Goal: Task Accomplishment & Management: Manage account settings

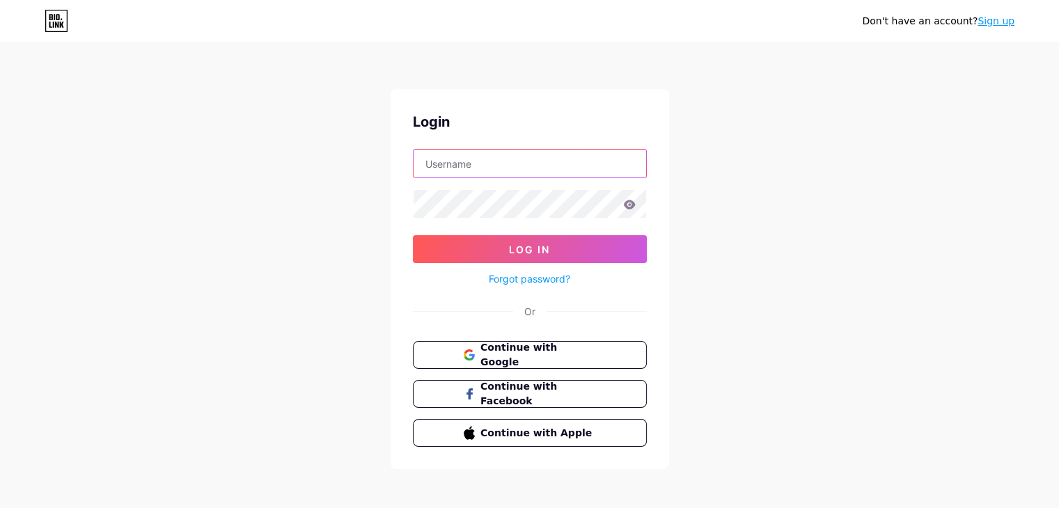
type input "[PERSON_NAME][EMAIL_ADDRESS][DOMAIN_NAME]"
click at [483, 153] on input "[PERSON_NAME][EMAIL_ADDRESS][DOMAIN_NAME]" at bounding box center [530, 164] width 233 height 28
click at [497, 164] on input "text" at bounding box center [530, 164] width 233 height 28
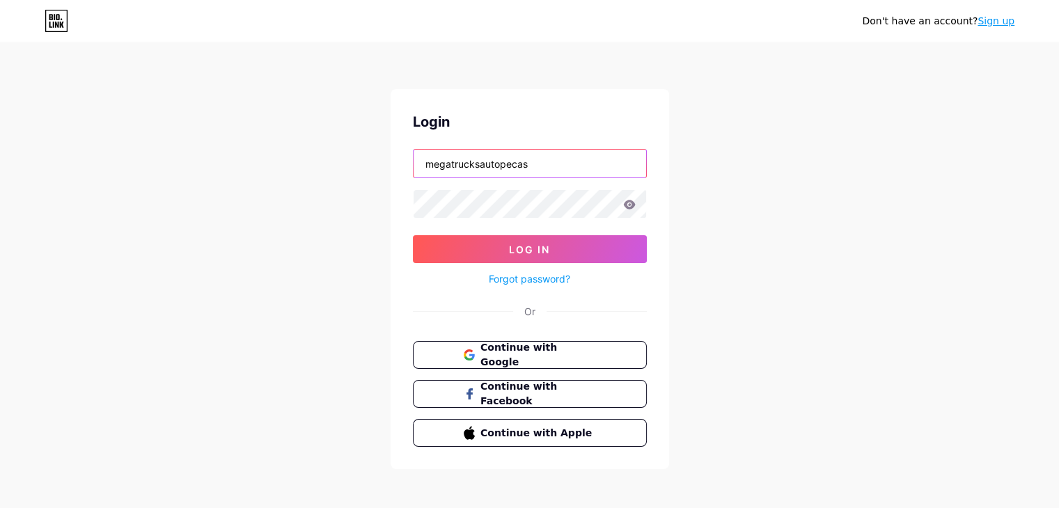
type input "megatrucksautopecas"
click at [531, 280] on link "Forgot password?" at bounding box center [529, 279] width 81 height 15
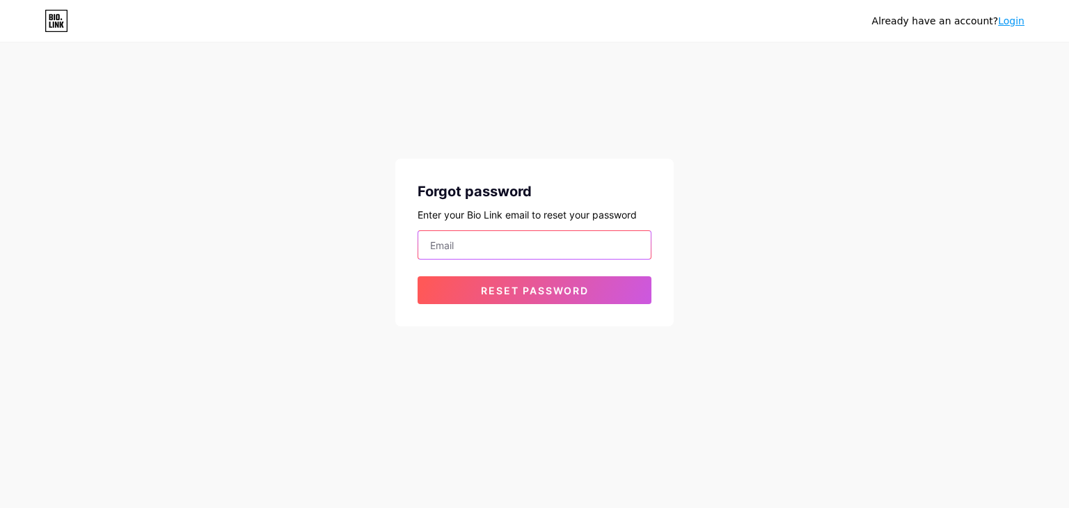
click at [531, 253] on input "email" at bounding box center [534, 245] width 233 height 28
type input "[PERSON_NAME][EMAIL_ADDRESS][DOMAIN_NAME]"
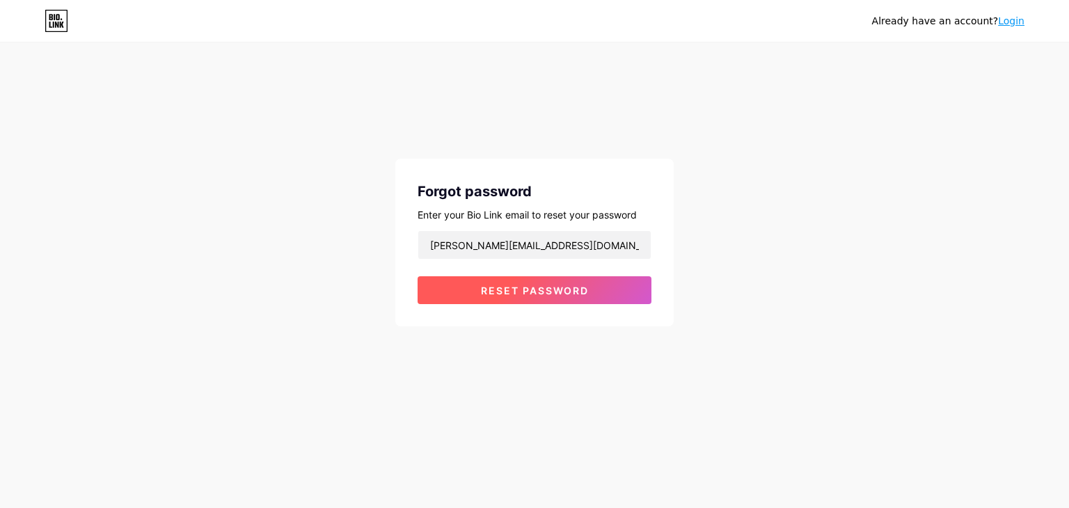
click at [519, 290] on span "Reset password" at bounding box center [535, 291] width 108 height 12
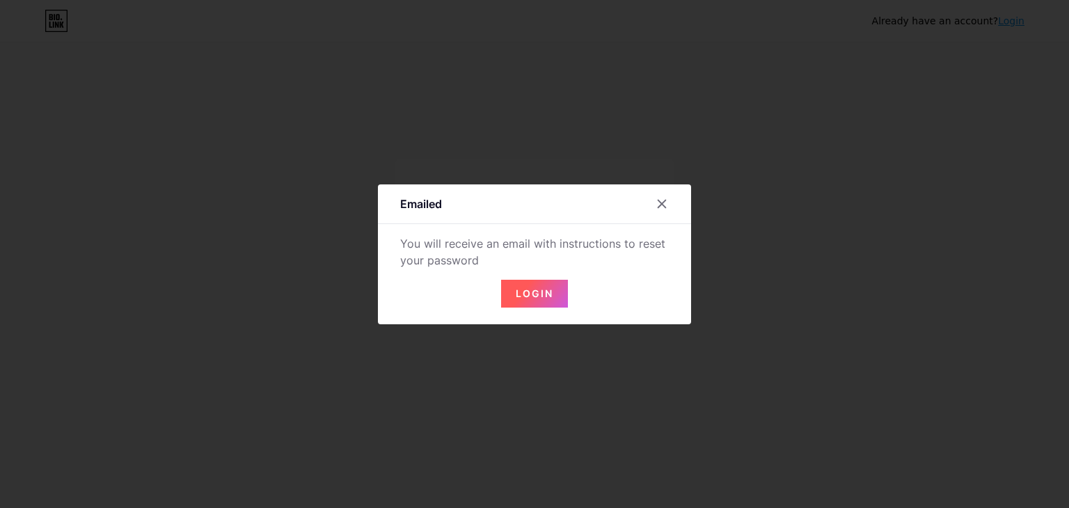
click at [519, 290] on span "Login" at bounding box center [535, 294] width 38 height 12
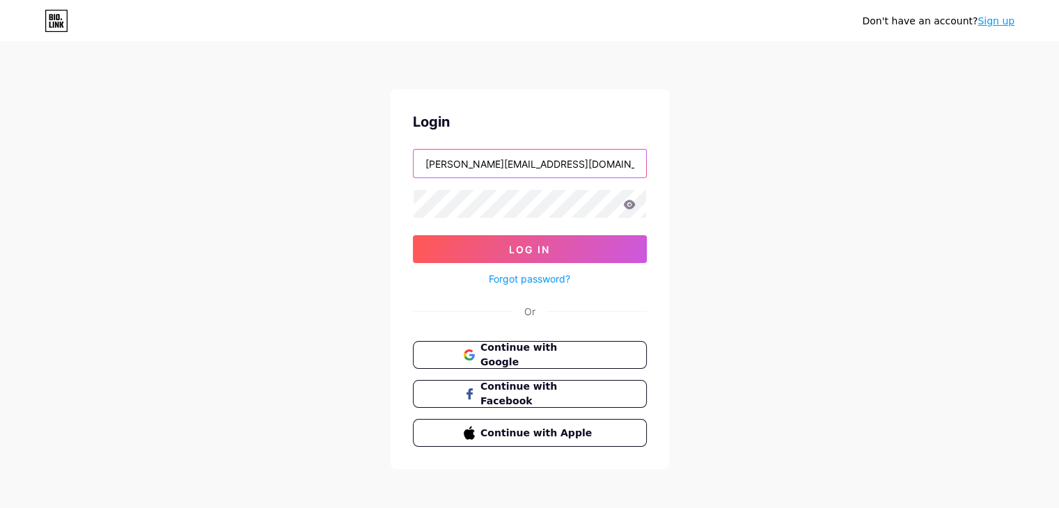
drag, startPoint x: 565, startPoint y: 171, endPoint x: 347, endPoint y: 156, distance: 218.4
click at [347, 156] on div "Don't have an account? Sign up Login [PERSON_NAME][EMAIL_ADDRESS][DOMAIN_NAME] …" at bounding box center [529, 257] width 1059 height 514
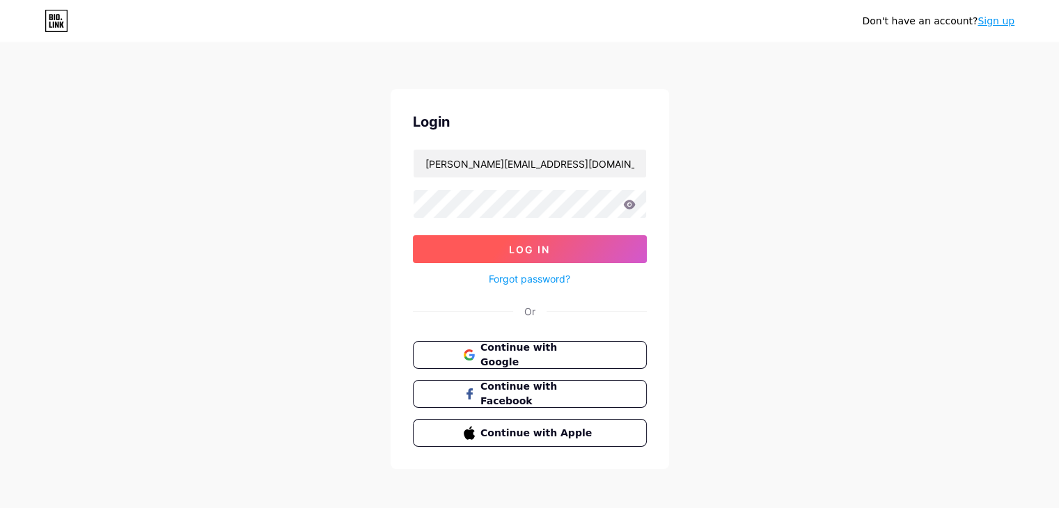
click at [553, 260] on button "Log In" at bounding box center [530, 249] width 234 height 28
click at [629, 204] on icon at bounding box center [629, 204] width 12 height 9
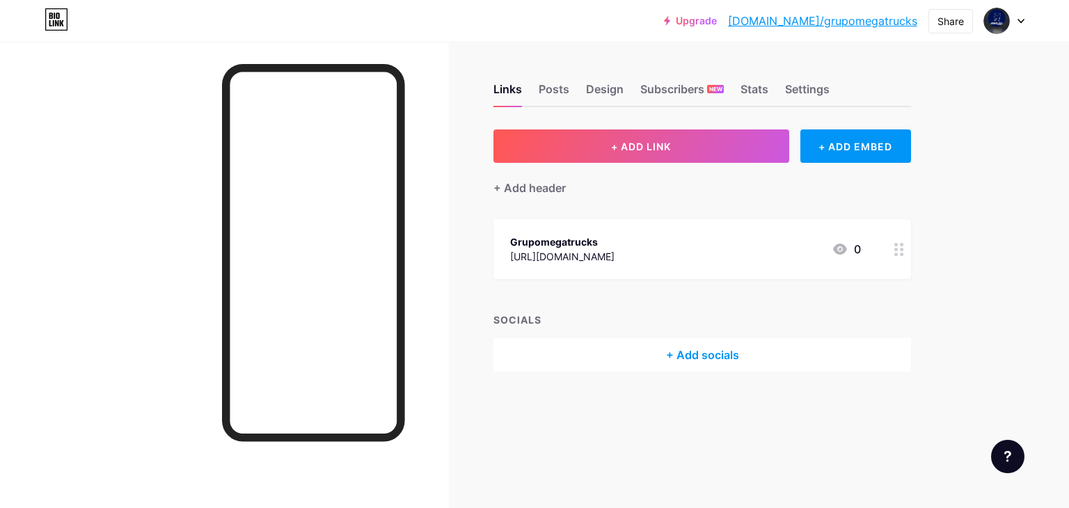
click at [615, 258] on div "[URL][DOMAIN_NAME]" at bounding box center [562, 256] width 104 height 15
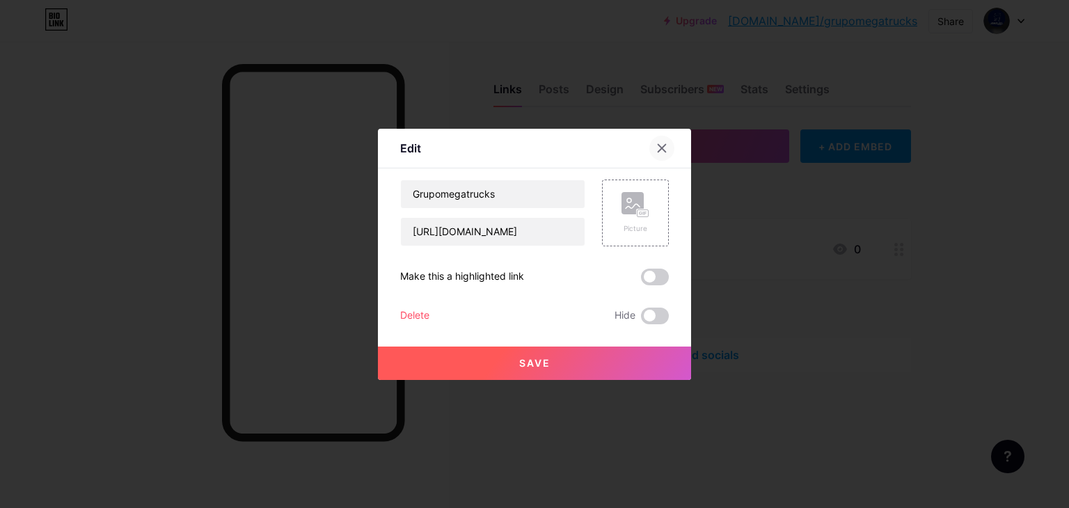
click at [657, 152] on icon at bounding box center [662, 148] width 11 height 11
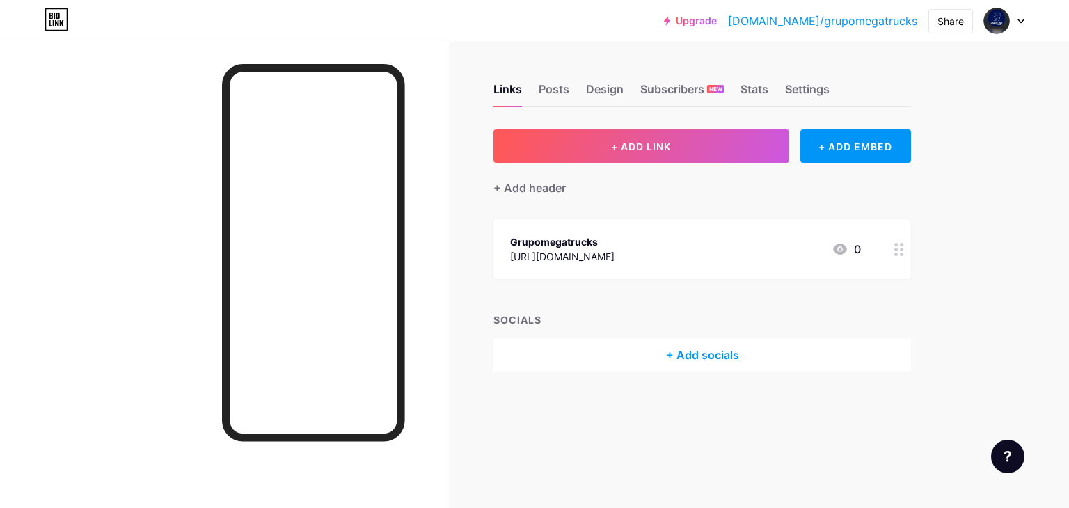
click at [902, 248] on circle at bounding box center [901, 249] width 3 height 3
click at [660, 150] on icon at bounding box center [662, 148] width 11 height 11
click at [682, 354] on div "+ Add socials" at bounding box center [703, 354] width 418 height 33
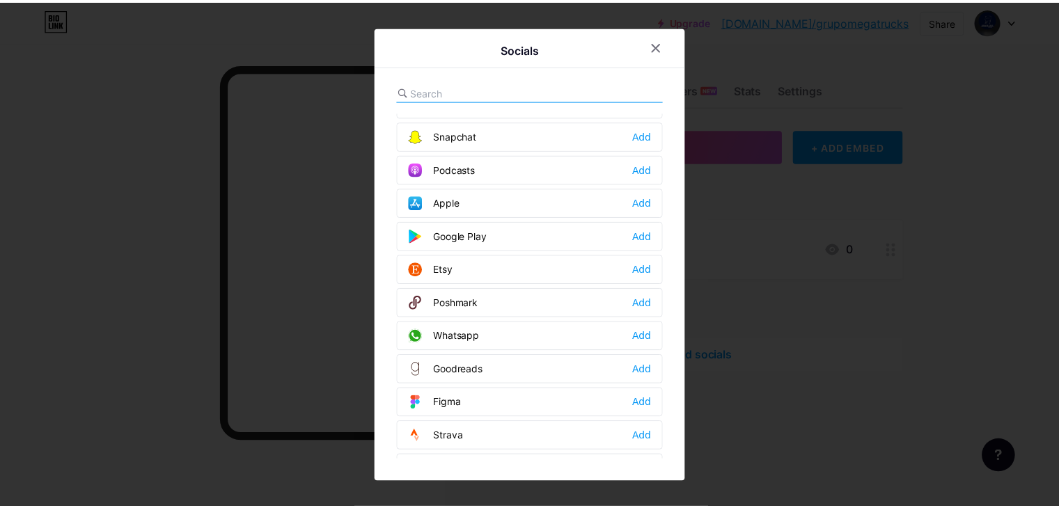
scroll to position [1044, 0]
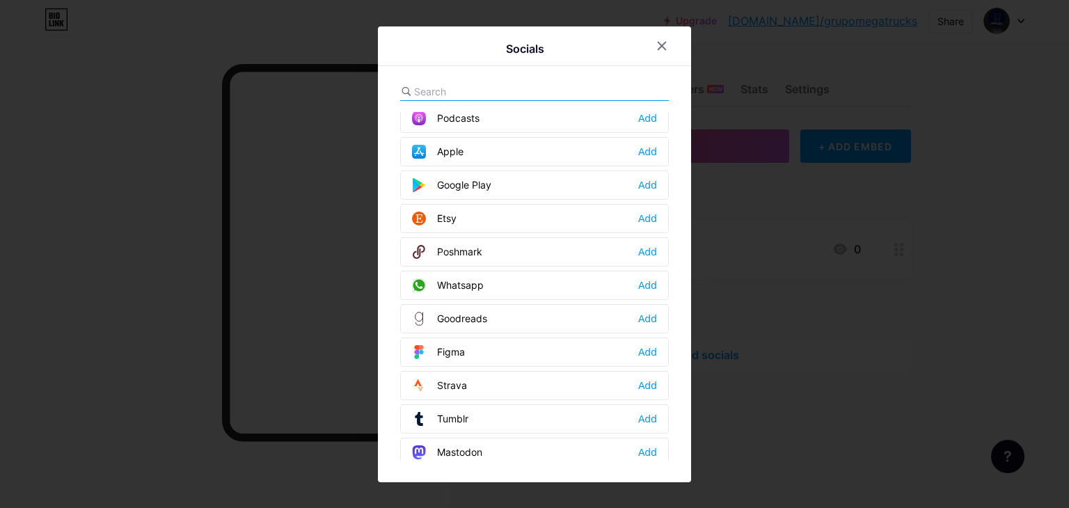
click at [560, 273] on div "Whatsapp Add" at bounding box center [534, 285] width 269 height 29
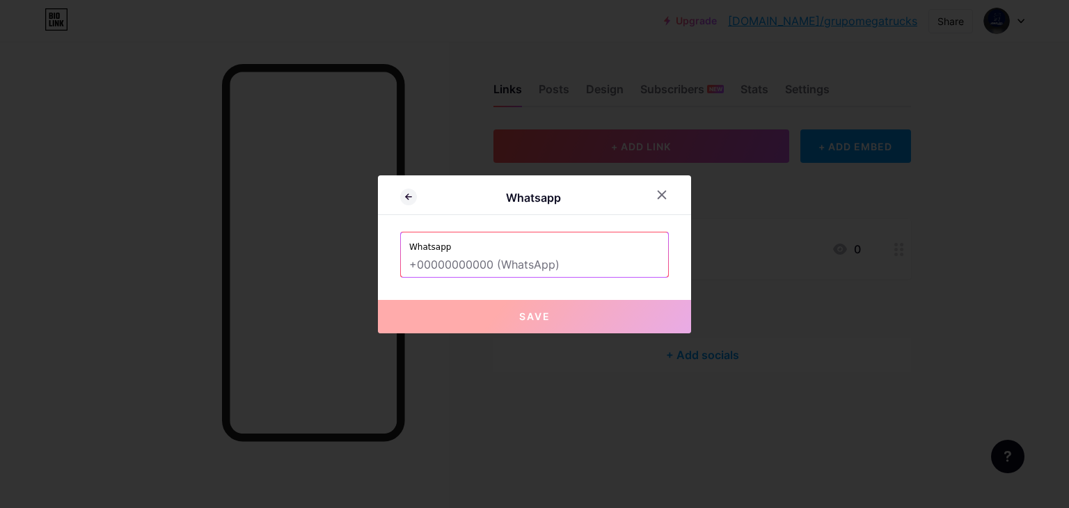
click at [564, 265] on input "text" at bounding box center [534, 265] width 251 height 24
paste input "[PHONE_NUMBER]"
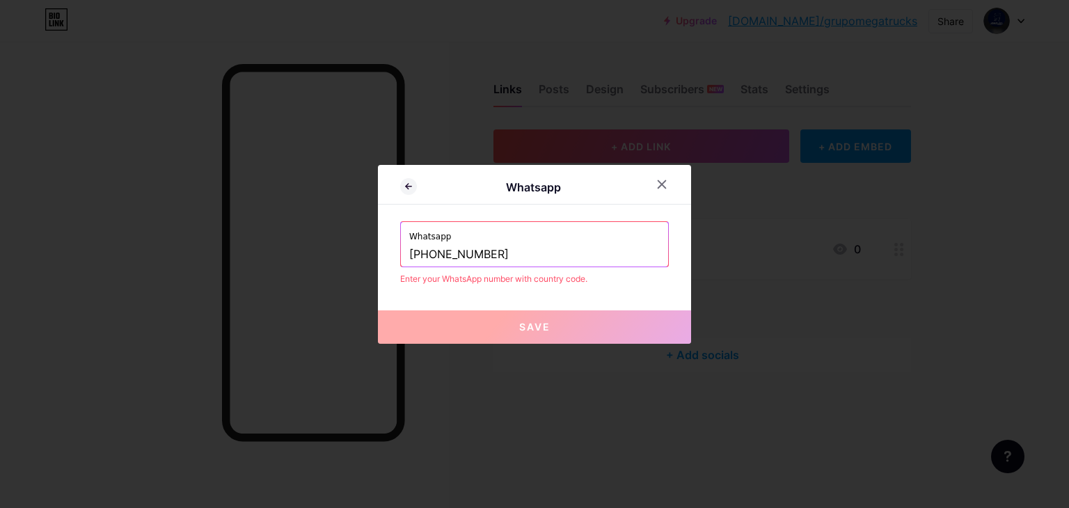
click at [420, 254] on input "[PHONE_NUMBER]" at bounding box center [534, 255] width 251 height 24
type input "[PHONE_NUMBER]"
click at [657, 189] on icon at bounding box center [662, 184] width 11 height 11
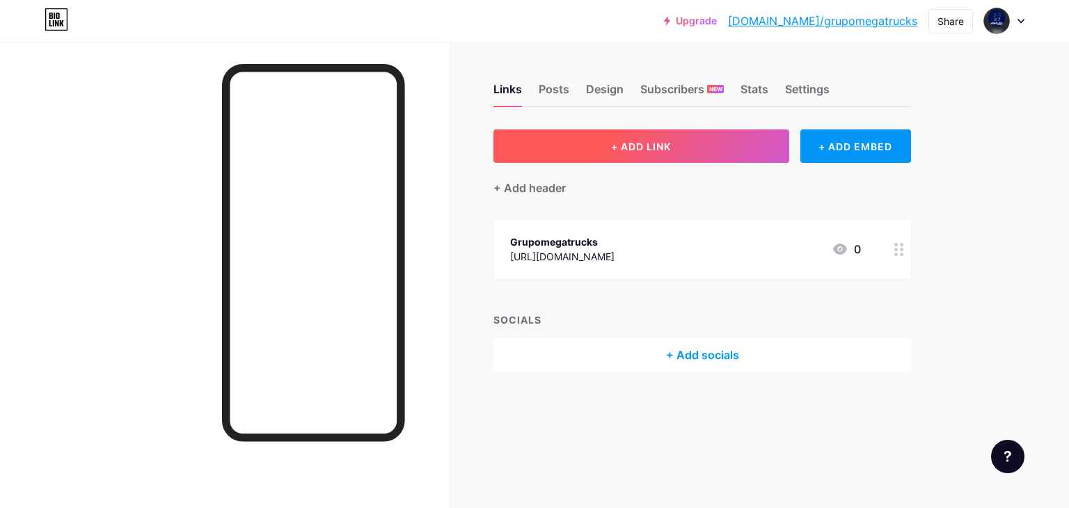
click at [652, 154] on button "+ ADD LINK" at bounding box center [642, 146] width 296 height 33
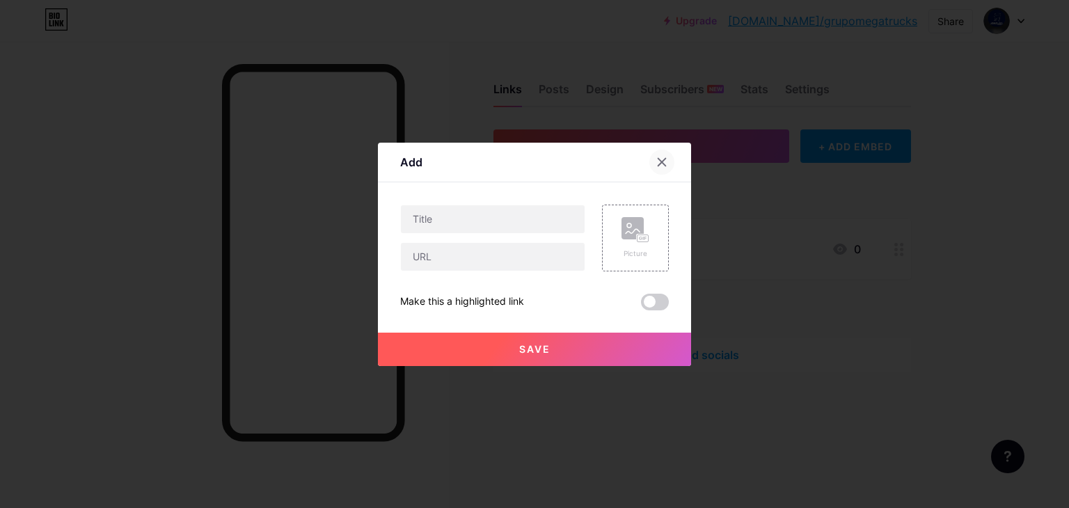
click at [659, 159] on icon at bounding box center [663, 162] width 8 height 8
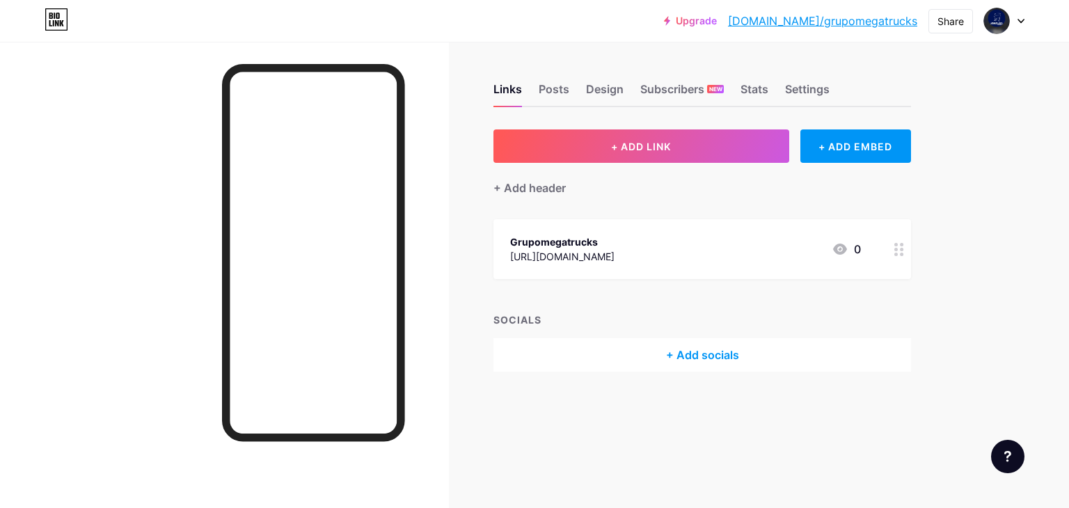
click at [1022, 29] on div at bounding box center [1005, 20] width 40 height 25
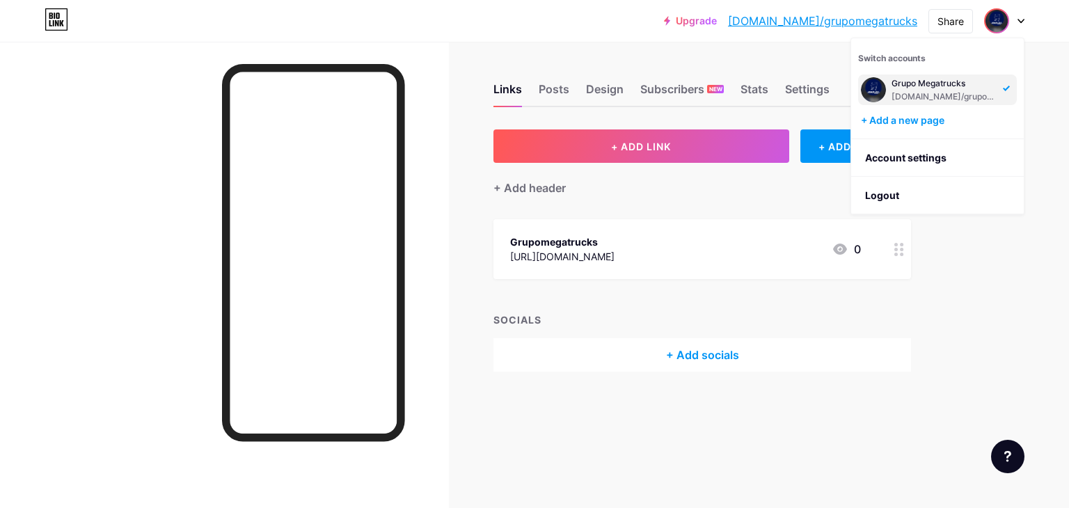
click at [1022, 29] on div at bounding box center [1005, 20] width 40 height 25
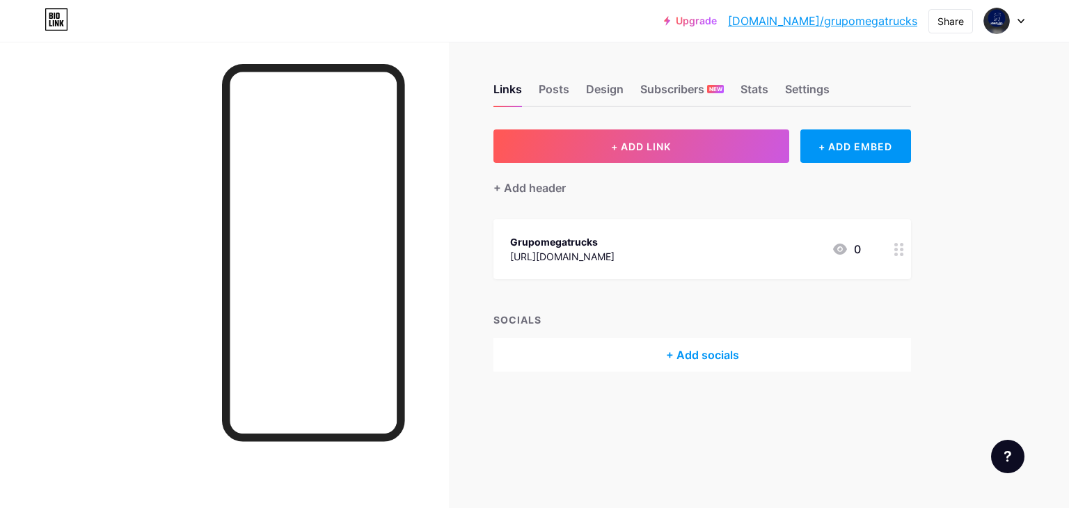
click at [1010, 469] on div at bounding box center [1007, 456] width 33 height 33
click at [1012, 465] on div at bounding box center [1007, 456] width 33 height 33
click at [615, 251] on div "[URL][DOMAIN_NAME]" at bounding box center [562, 256] width 104 height 15
click at [650, 146] on div at bounding box center [662, 148] width 25 height 25
click at [841, 253] on icon at bounding box center [840, 249] width 14 height 11
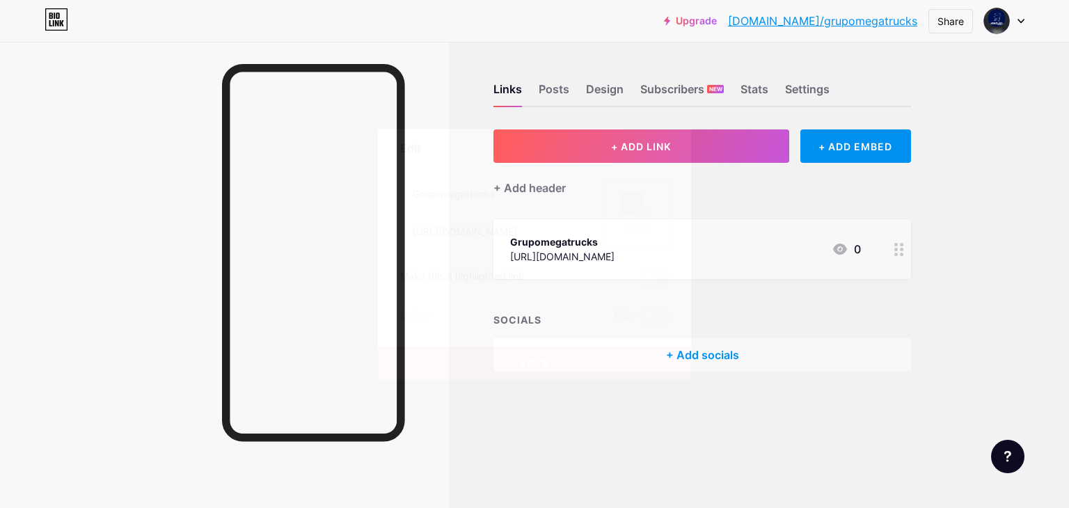
click at [650, 212] on div "Picture" at bounding box center [635, 213] width 67 height 67
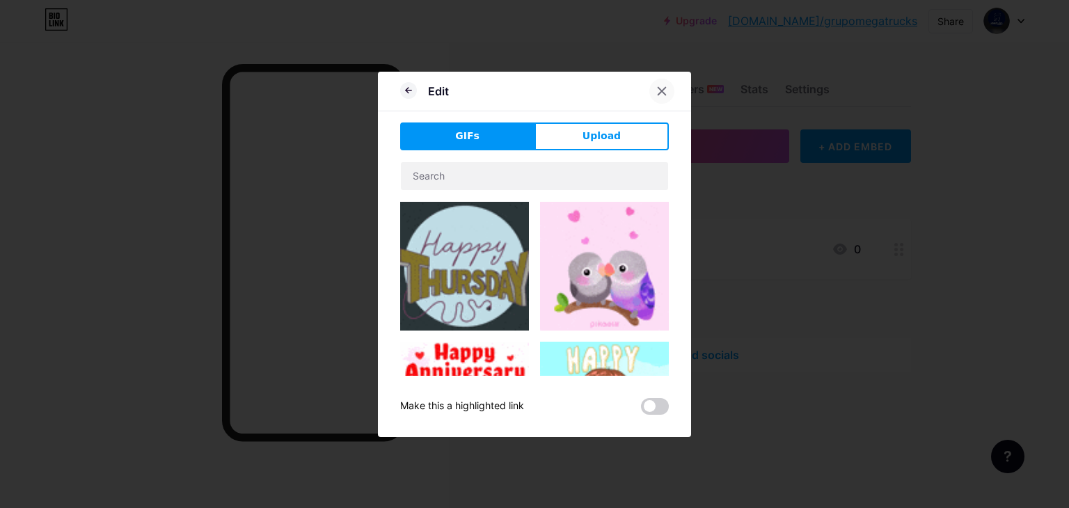
click at [657, 89] on icon at bounding box center [662, 91] width 11 height 11
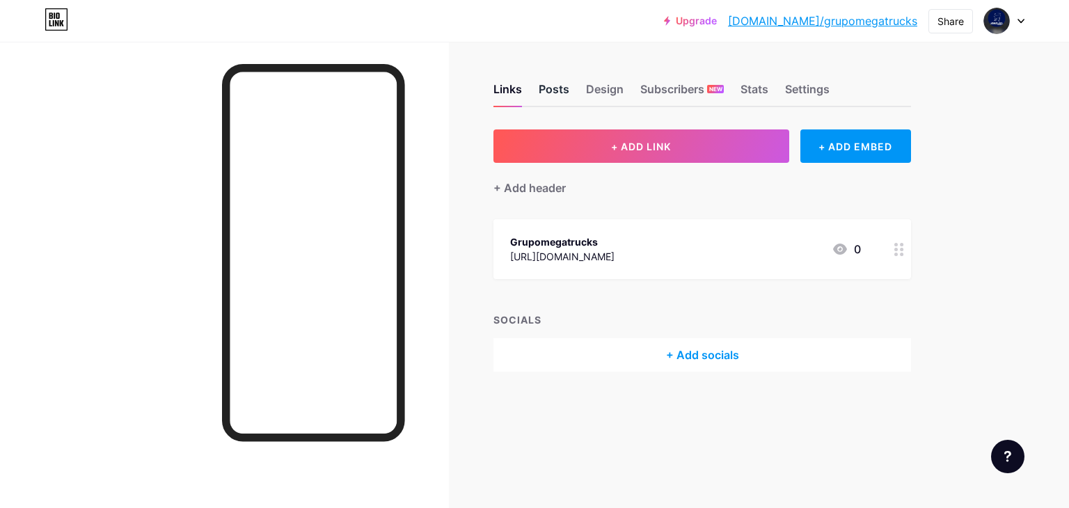
click at [560, 85] on div "Posts" at bounding box center [554, 93] width 31 height 25
click at [617, 90] on div "Design" at bounding box center [605, 93] width 38 height 25
click at [656, 95] on div "Subscribers NEW" at bounding box center [683, 93] width 84 height 25
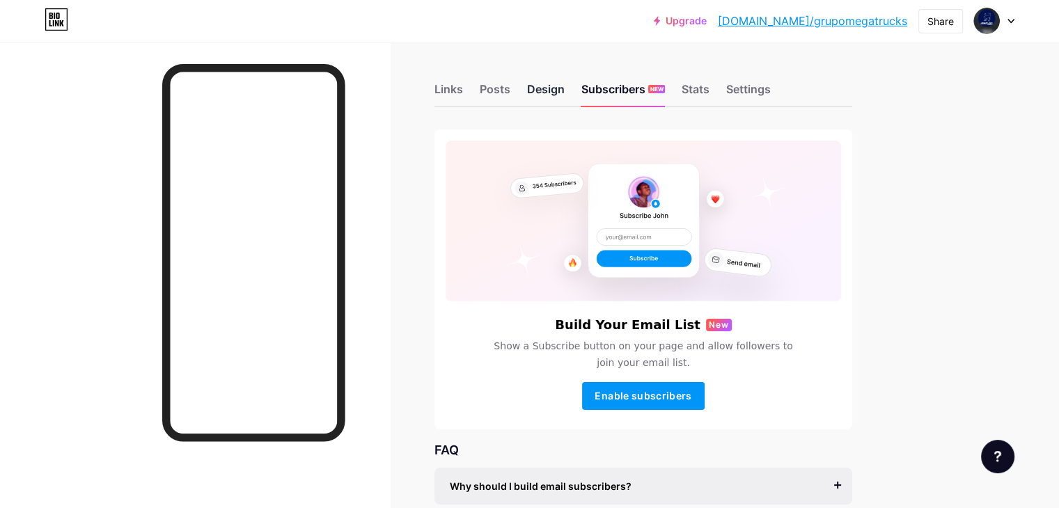
click at [565, 90] on div "Design" at bounding box center [546, 93] width 38 height 25
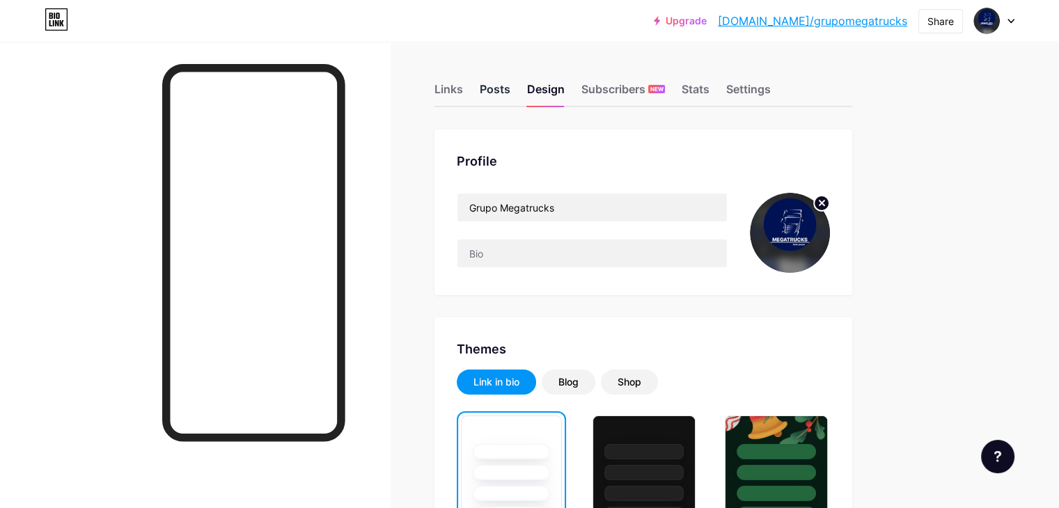
click at [510, 91] on div "Posts" at bounding box center [495, 93] width 31 height 25
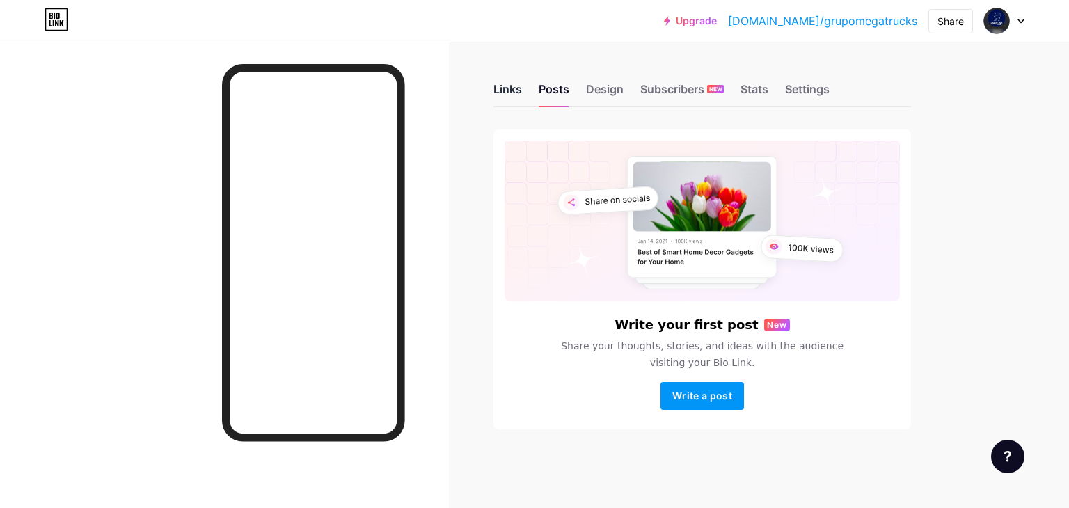
click at [514, 88] on div "Links" at bounding box center [508, 93] width 29 height 25
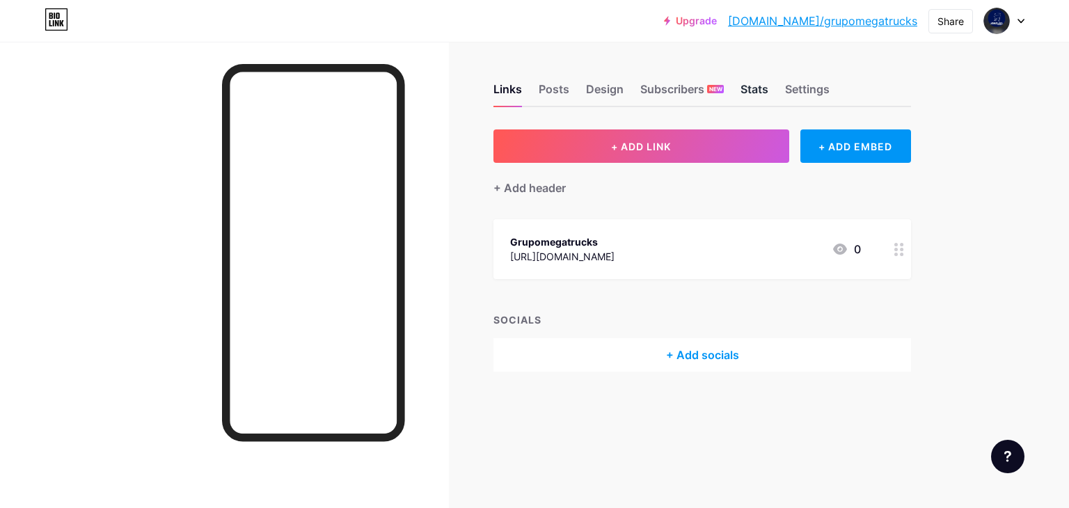
click at [746, 90] on div "Stats" at bounding box center [755, 93] width 28 height 25
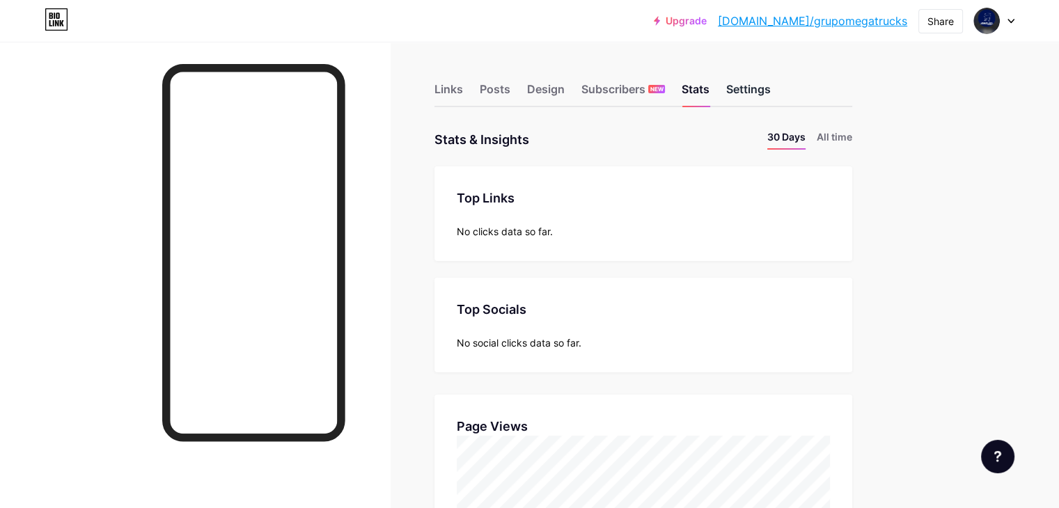
click at [771, 90] on div "Settings" at bounding box center [748, 93] width 45 height 25
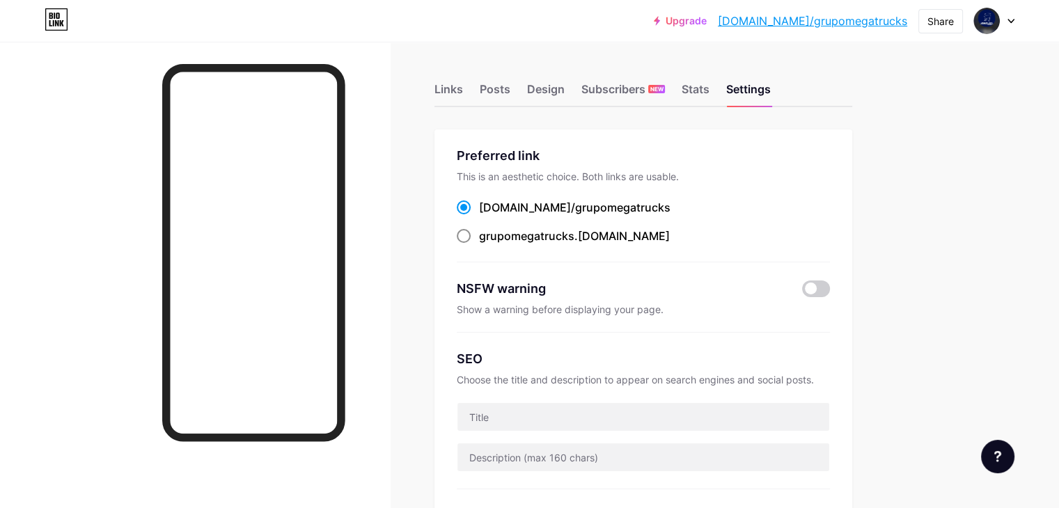
click at [574, 235] on span "grupomegatrucks" at bounding box center [526, 236] width 95 height 14
click at [488, 244] on input "grupomegatrucks .[DOMAIN_NAME]" at bounding box center [483, 248] width 9 height 9
radio input "true"
click at [463, 84] on div "Links" at bounding box center [448, 93] width 29 height 25
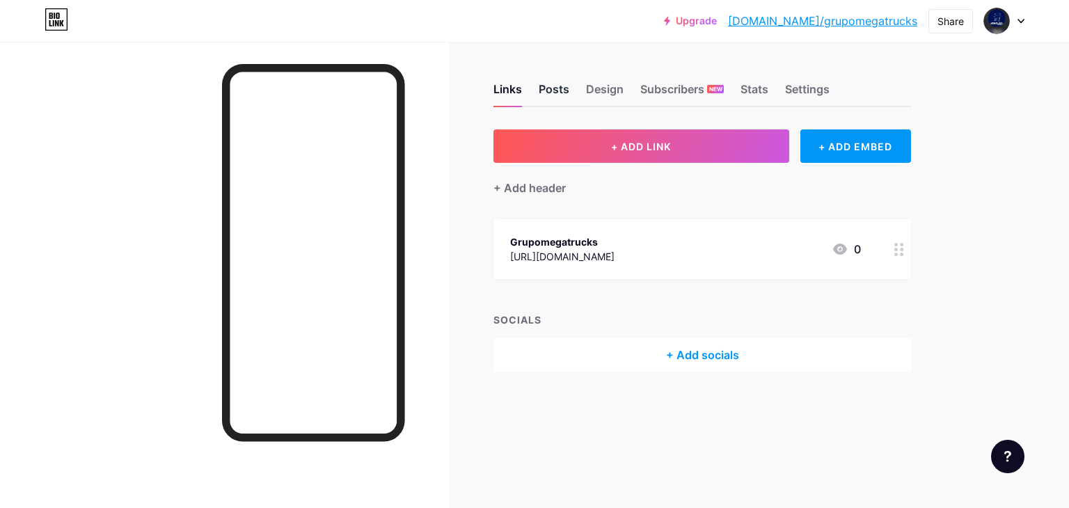
click at [558, 98] on div "Posts" at bounding box center [554, 93] width 31 height 25
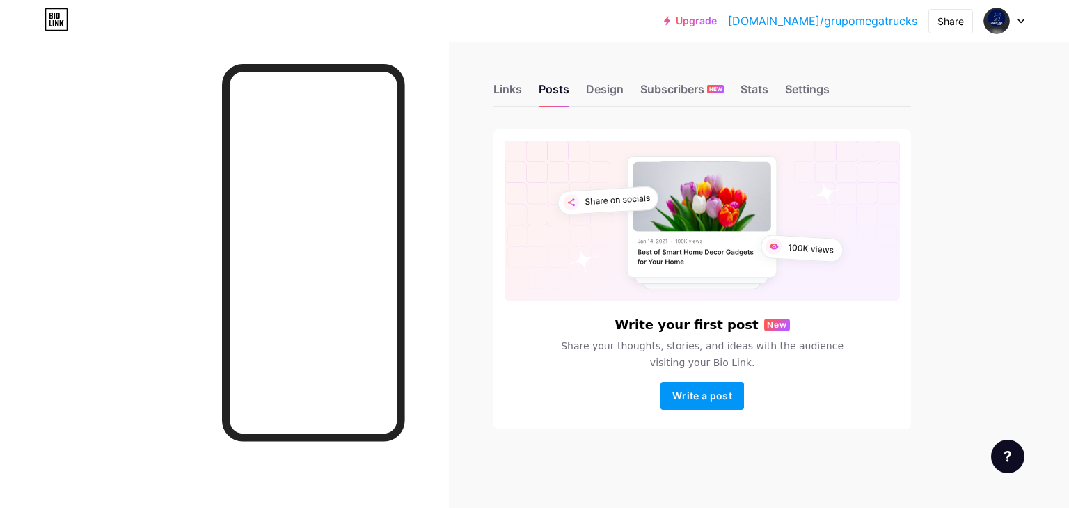
click at [1005, 455] on icon at bounding box center [1008, 456] width 7 height 11
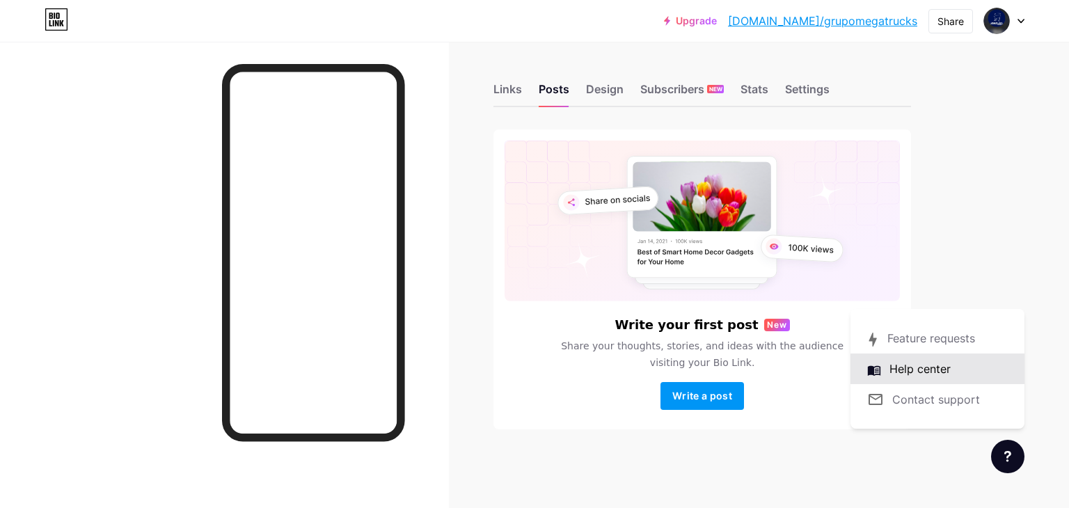
click at [947, 372] on link at bounding box center [938, 369] width 174 height 31
click at [500, 93] on div "Links" at bounding box center [508, 93] width 29 height 25
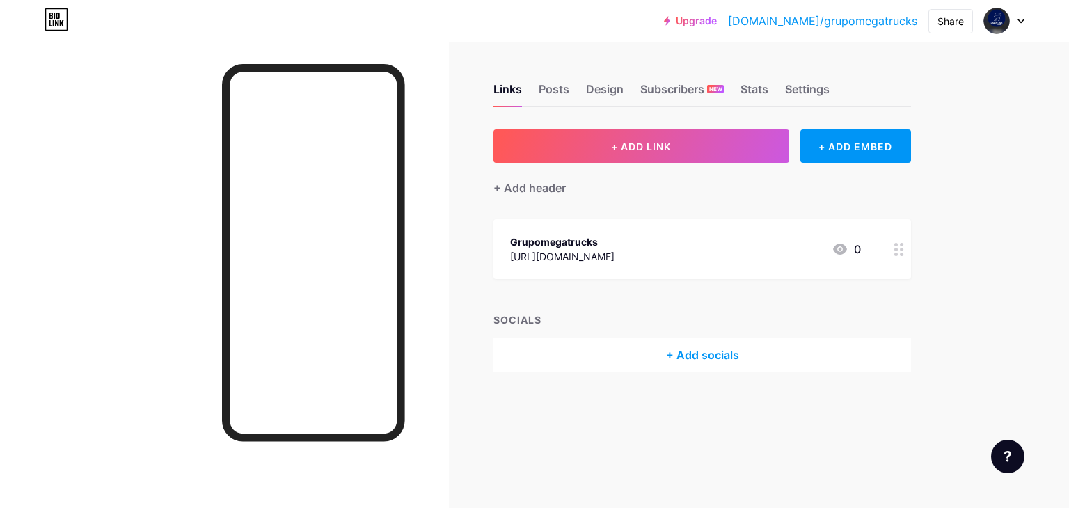
click at [626, 354] on div "+ Add socials" at bounding box center [703, 354] width 418 height 33
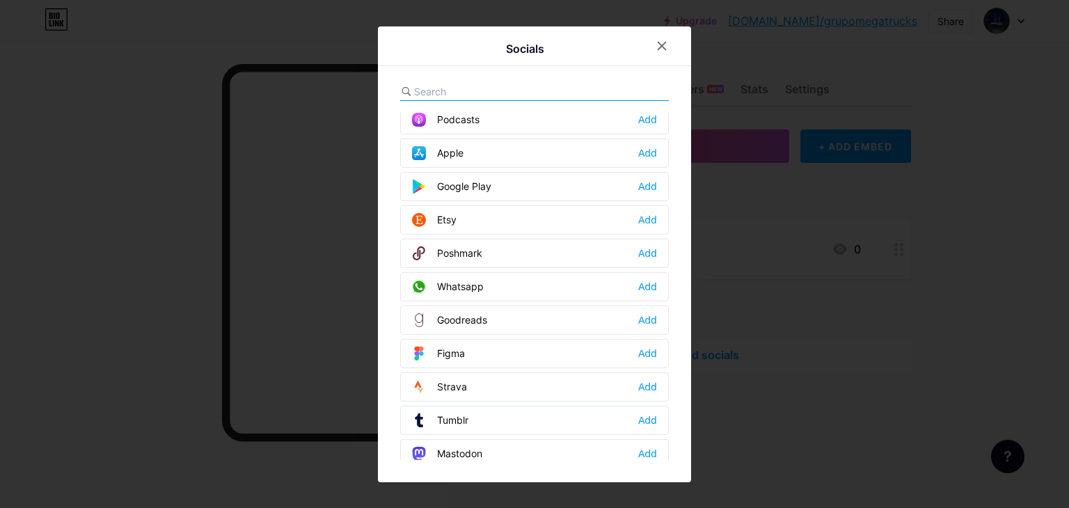
scroll to position [1044, 0]
click at [503, 278] on div "Whatsapp Add" at bounding box center [534, 285] width 269 height 29
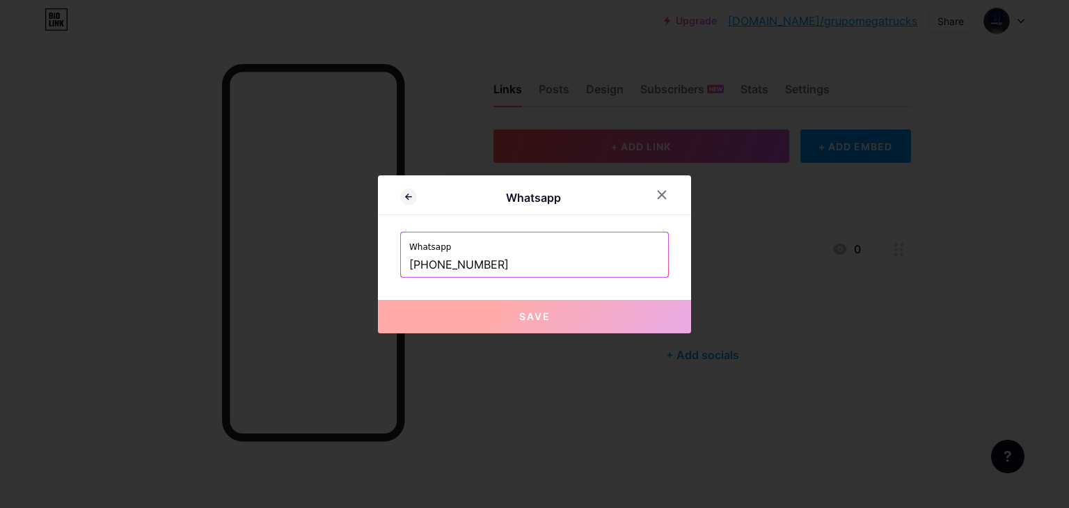
click at [515, 270] on input "[PHONE_NUMBER]" at bounding box center [534, 265] width 251 height 24
click at [421, 266] on input "[PHONE_NUMBER]" at bounding box center [534, 265] width 251 height 24
click at [450, 318] on button "Save" at bounding box center [534, 316] width 313 height 33
click at [421, 267] on input "[PHONE_NUMBER]" at bounding box center [534, 265] width 251 height 24
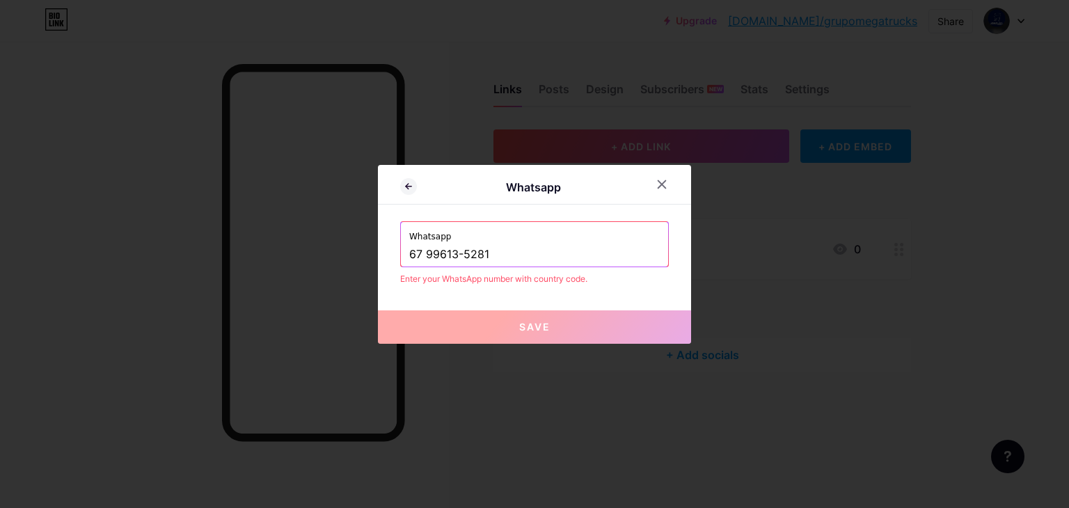
click at [401, 256] on div "Whatsapp [PHONE_NUMBER]" at bounding box center [534, 244] width 267 height 45
click at [409, 256] on input "67 99613-5281" at bounding box center [534, 255] width 251 height 24
click at [504, 322] on button "Save" at bounding box center [534, 327] width 313 height 33
click at [402, 249] on div "Whatsapp [PHONE_NUMBER]" at bounding box center [534, 244] width 267 height 45
click at [409, 254] on input "55 67 99613-5281" at bounding box center [534, 255] width 251 height 24
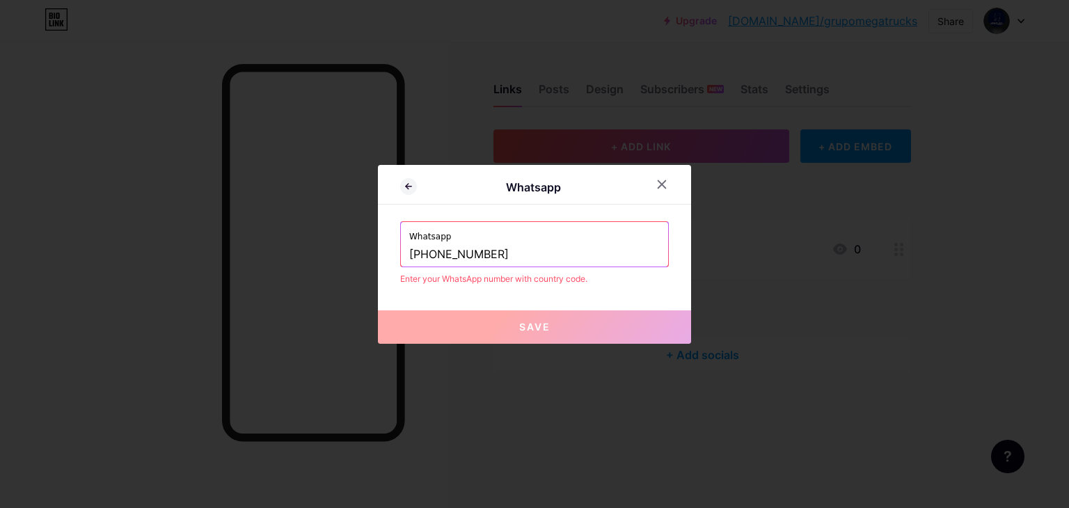
type input "[PHONE_NUMBER]"
click at [554, 318] on button "Save" at bounding box center [534, 327] width 313 height 33
click at [501, 251] on input "[PHONE_NUMBER]" at bounding box center [534, 255] width 251 height 24
click at [657, 181] on icon at bounding box center [662, 184] width 11 height 11
